Goal: Task Accomplishment & Management: Complete application form

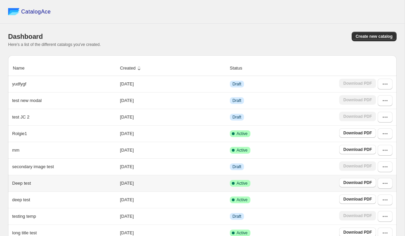
scroll to position [42, 0]
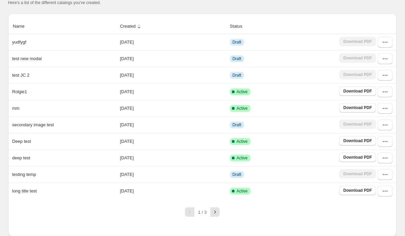
click at [257, 222] on div "Name Created Status yudfygf [DATE] Draft Download PDF test new modal [DATE] Dra…" at bounding box center [202, 124] width 388 height 223
click at [238, 209] on div "1 / 3" at bounding box center [200, 209] width 394 height 15
click at [141, 212] on div "1 / 3" at bounding box center [200, 209] width 394 height 15
click at [251, 221] on div "Name Created Status yudfygf [DATE] Draft Download PDF test new modal [DATE] Dra…" at bounding box center [202, 124] width 388 height 223
click at [119, 226] on div "Name Created Status yudfygf [DATE] Draft Download PDF test new modal [DATE] Dra…" at bounding box center [202, 124] width 388 height 223
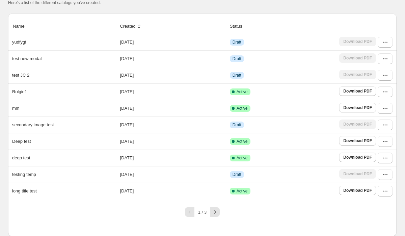
scroll to position [0, 0]
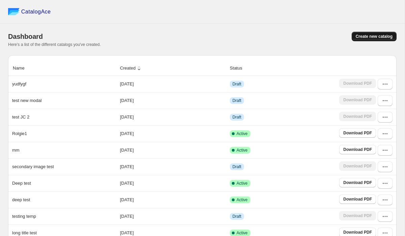
click at [369, 37] on span "Create new catalog" at bounding box center [374, 36] width 37 height 5
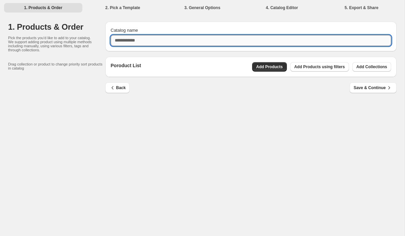
click at [248, 38] on input "Catalog name" at bounding box center [251, 40] width 280 height 11
type input "*****"
click at [319, 94] on div "Back Save & Continue" at bounding box center [250, 92] width 291 height 20
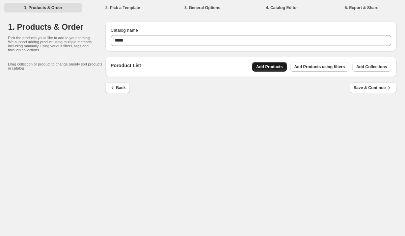
click at [266, 65] on span "Add Products" at bounding box center [269, 66] width 27 height 5
click at [275, 67] on span "Add Products" at bounding box center [269, 66] width 27 height 5
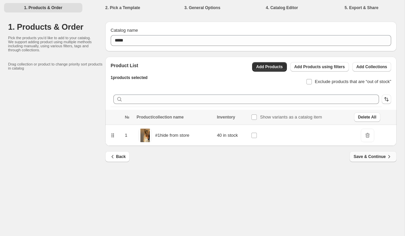
click at [361, 157] on span "Save & Continue" at bounding box center [373, 156] width 39 height 7
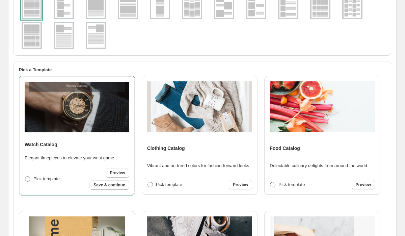
scroll to position [94, 0]
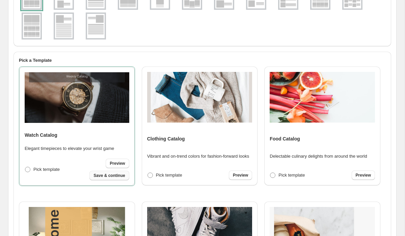
click at [112, 175] on span "Save & continue" at bounding box center [108, 175] width 31 height 5
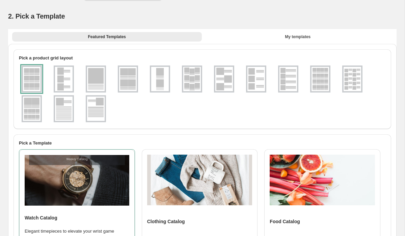
select select "**********"
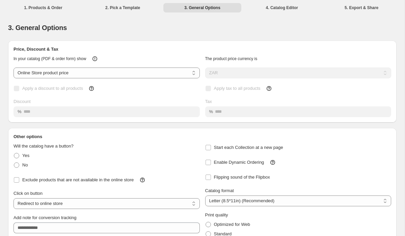
scroll to position [43, 0]
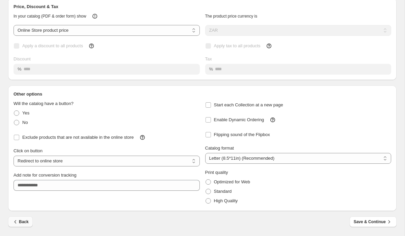
click at [28, 221] on span "Back" at bounding box center [20, 221] width 17 height 7
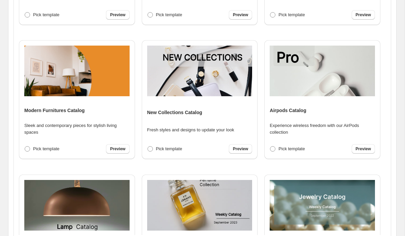
scroll to position [191, 0]
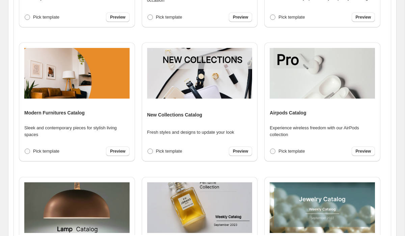
click at [73, 133] on p "Sleek and contemporary pieces for stylish living spaces" at bounding box center [76, 130] width 105 height 13
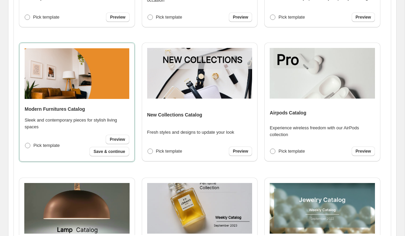
click at [77, 134] on div "Modern Furnitures Catalog Sleek and contemporary pieces for stylish living spac…" at bounding box center [77, 102] width 105 height 108
click at [28, 145] on span at bounding box center [27, 145] width 5 height 5
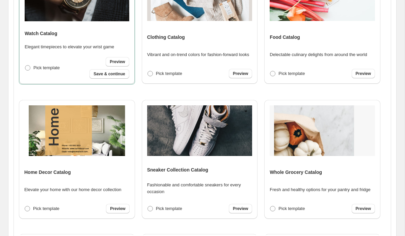
scroll to position [0, 0]
